Goal: Navigation & Orientation: Find specific page/section

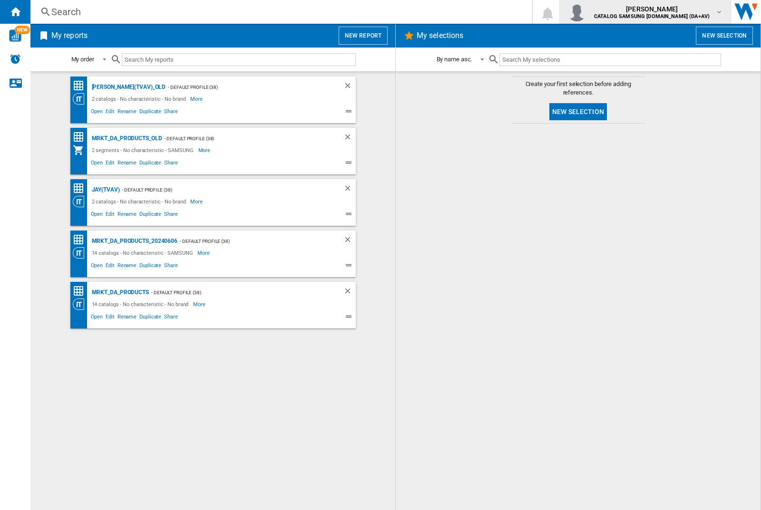
click at [586, 12] on img "button" at bounding box center [576, 11] width 19 height 19
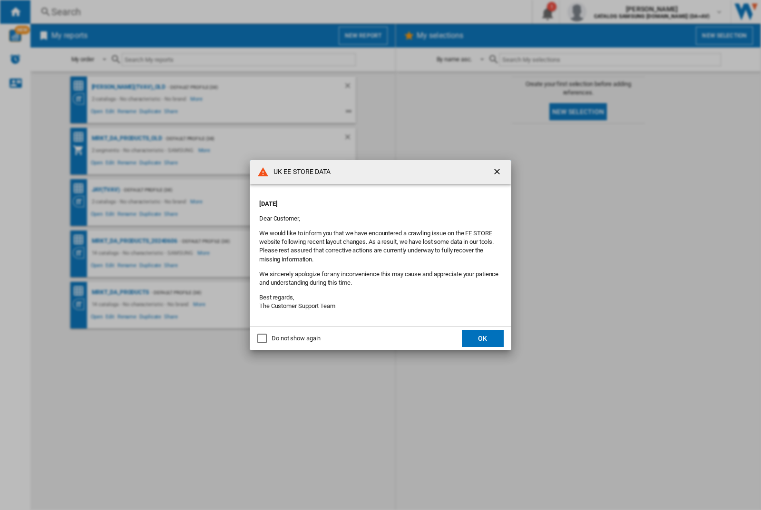
click at [483, 338] on button "OK" at bounding box center [483, 338] width 42 height 17
